Goal: Information Seeking & Learning: Learn about a topic

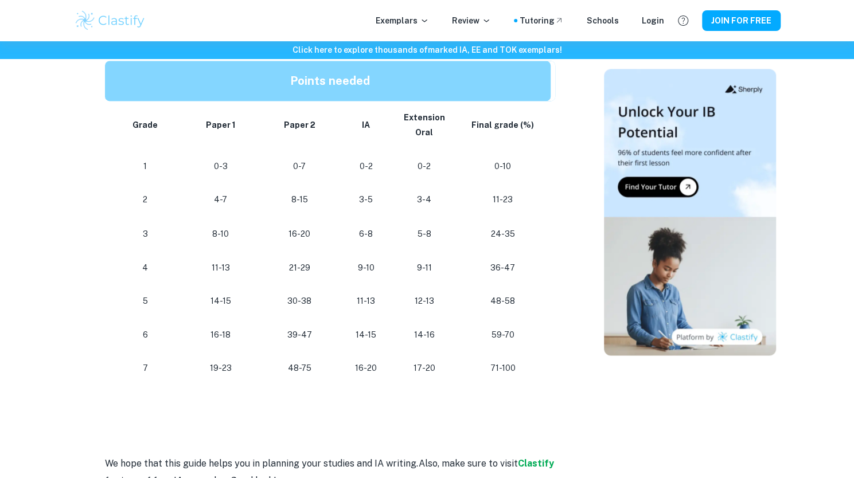
scroll to position [1050, 0]
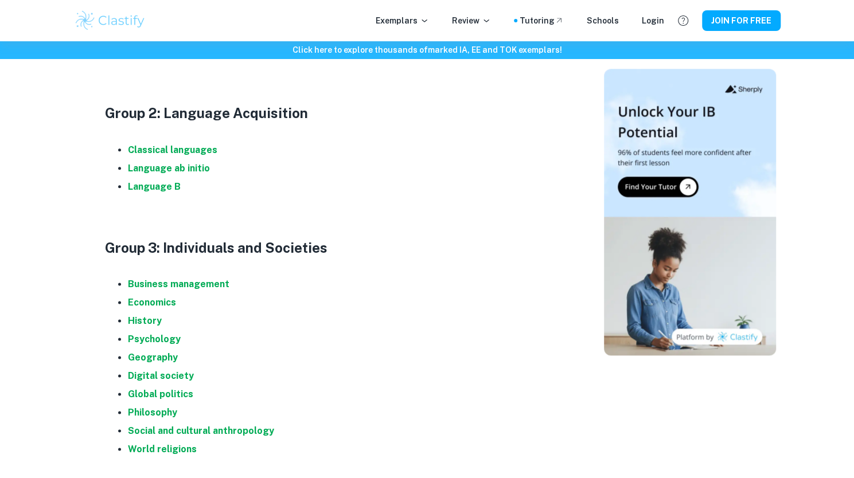
scroll to position [814, 0]
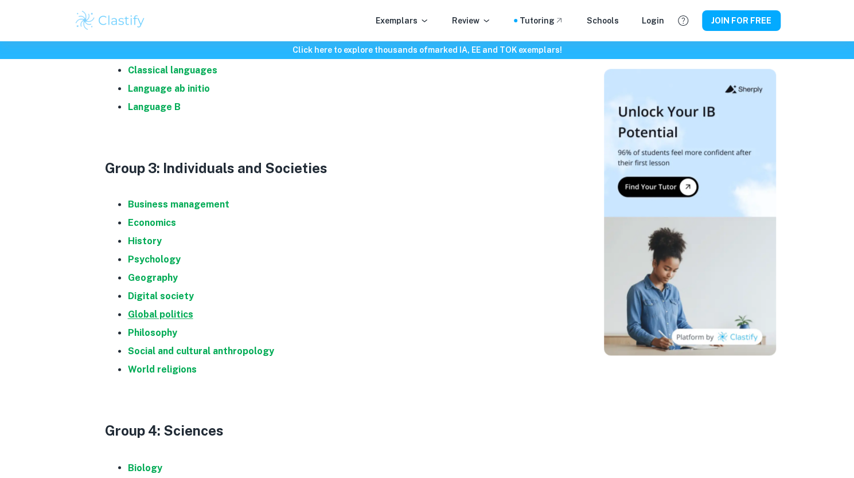
click at [165, 316] on strong "Global politics" at bounding box center [160, 314] width 65 height 11
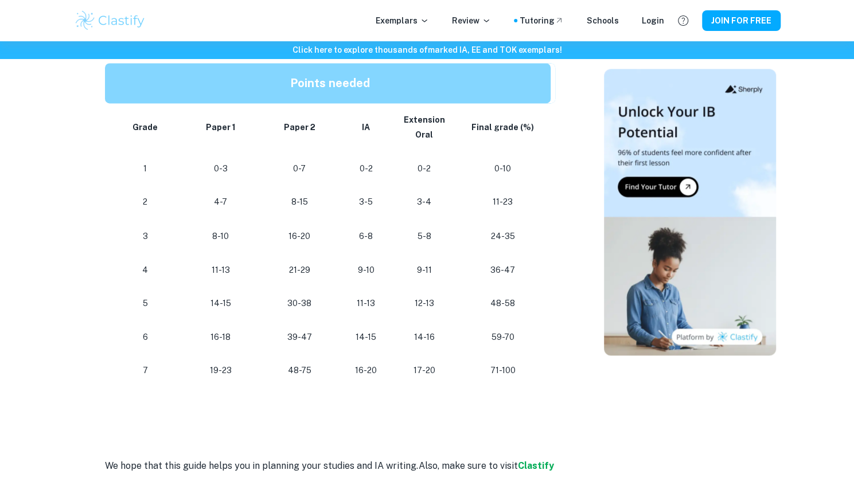
scroll to position [1048, 0]
